Goal: Book appointment/travel/reservation

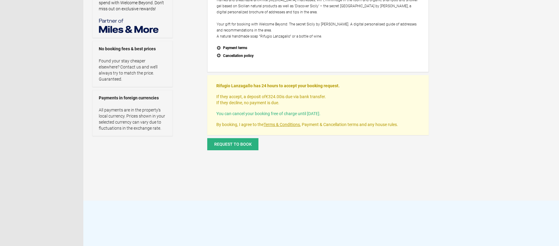
scroll to position [188, 0]
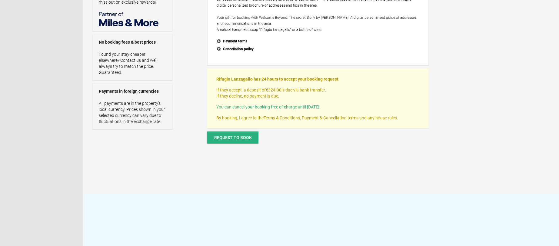
click at [232, 140] on span "Request to book" at bounding box center [233, 137] width 38 height 5
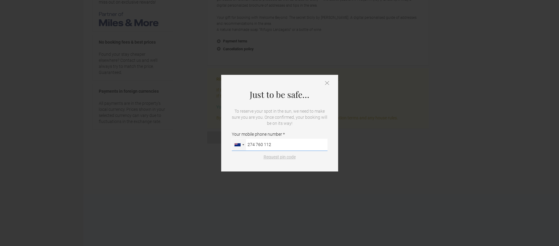
type input "274 760 112"
click at [277, 156] on button "Request pin code" at bounding box center [279, 157] width 39 height 6
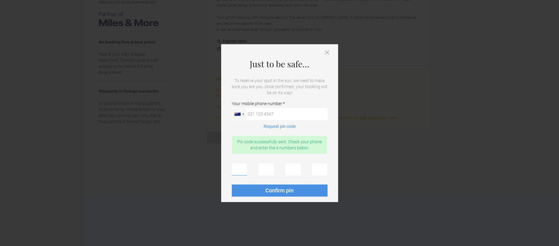
click at [241, 172] on input "text" at bounding box center [239, 169] width 15 height 12
type input "1"
type input "9"
type input "0"
type input "8"
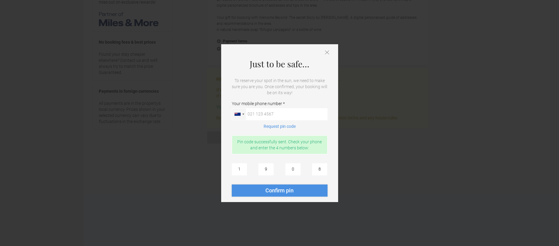
click at [277, 190] on span "Confirm pin" at bounding box center [279, 190] width 28 height 6
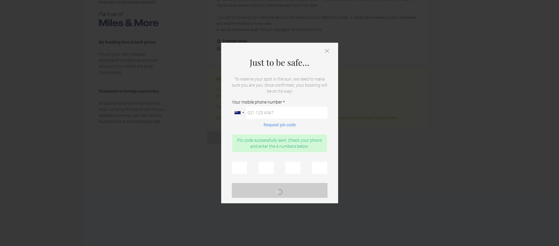
scroll to position [0, 0]
